Goal: Information Seeking & Learning: Understand process/instructions

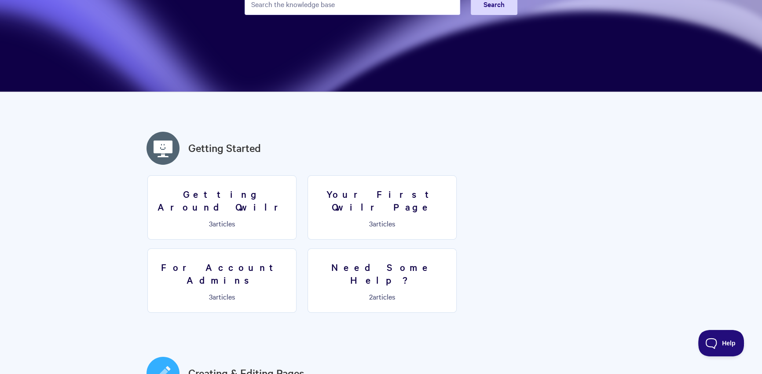
scroll to position [82, 0]
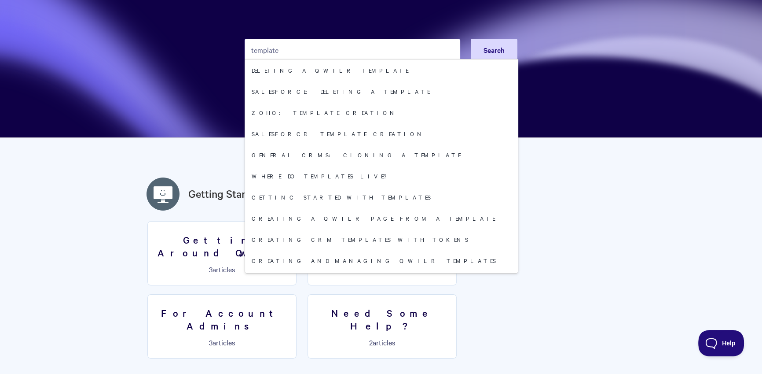
type input "template"
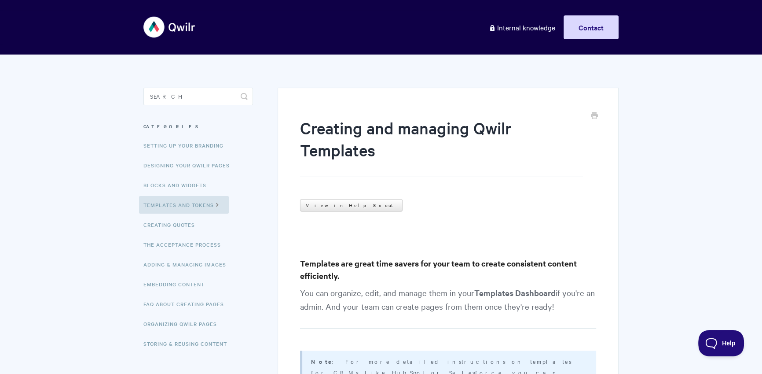
scroll to position [226, 0]
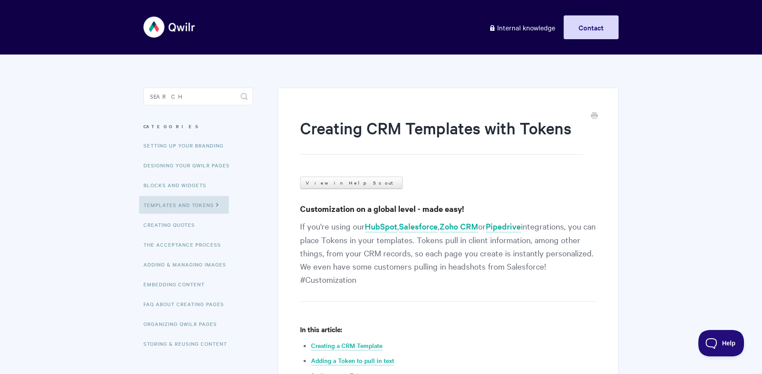
scroll to position [99, 0]
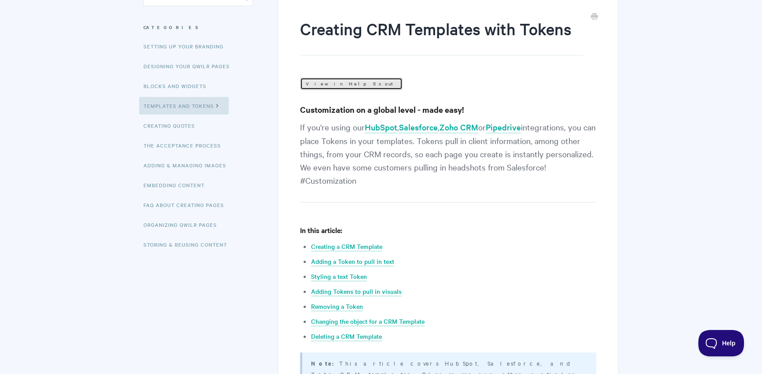
click at [325, 88] on link "View in Help Scout" at bounding box center [351, 83] width 103 height 12
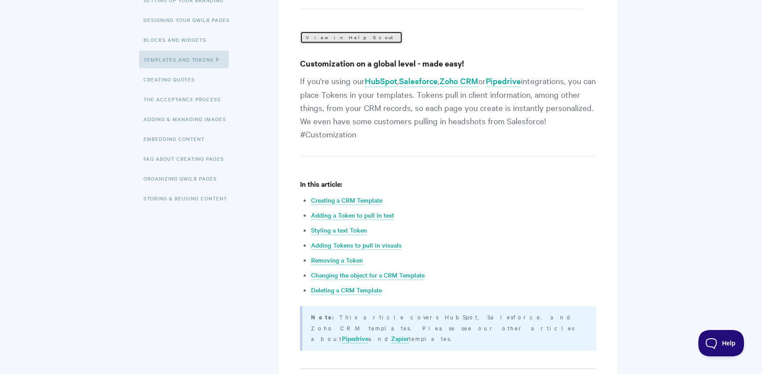
scroll to position [227, 0]
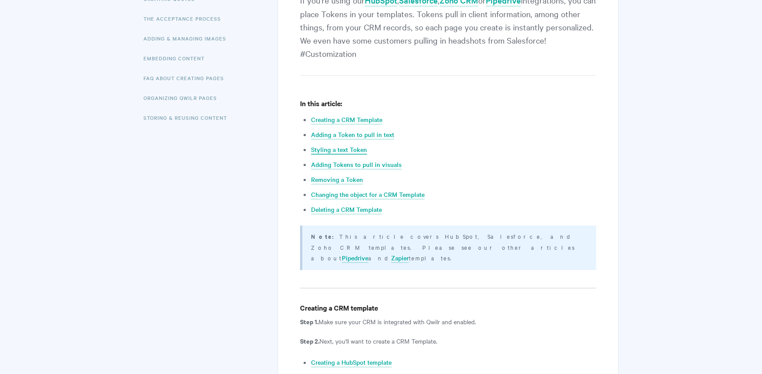
click at [361, 151] on link "Styling a text Token" at bounding box center [339, 150] width 56 height 10
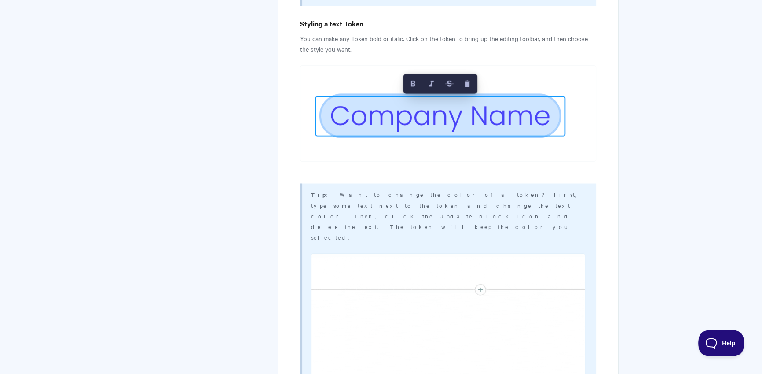
scroll to position [1998, 0]
